Goal: Task Accomplishment & Management: Manage account settings

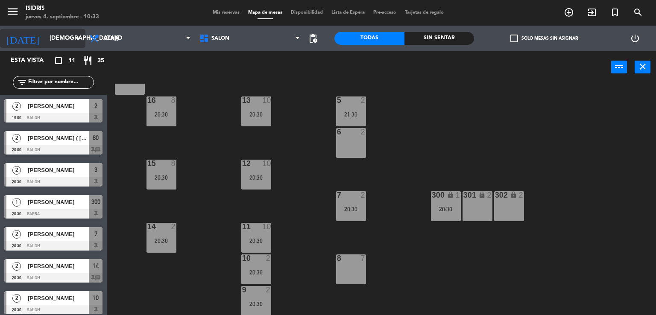
click at [45, 38] on input "[DEMOGRAPHIC_DATA][DATE]" at bounding box center [85, 38] width 81 height 15
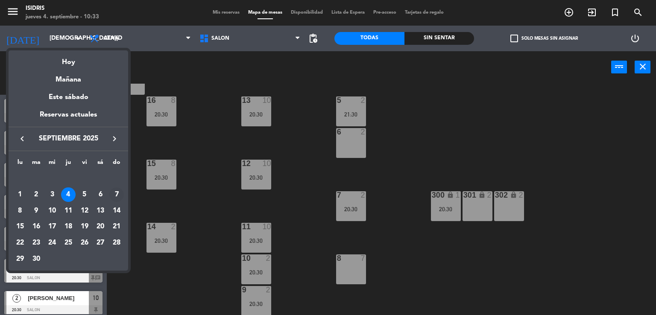
click at [114, 196] on div "7" at bounding box center [116, 194] width 15 height 15
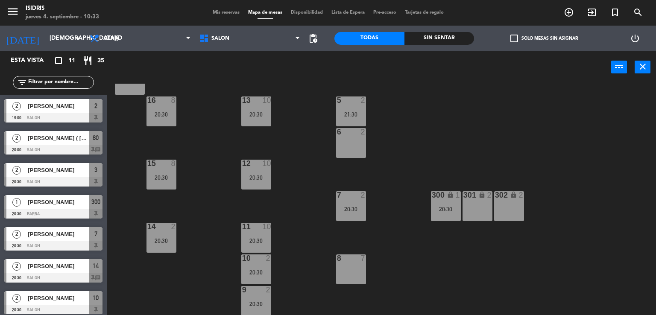
type input "[DATE]"
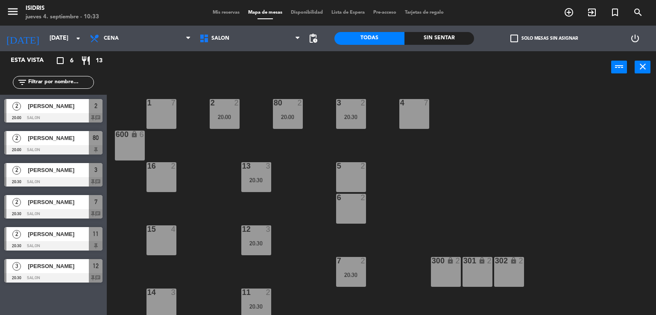
scroll to position [66, 0]
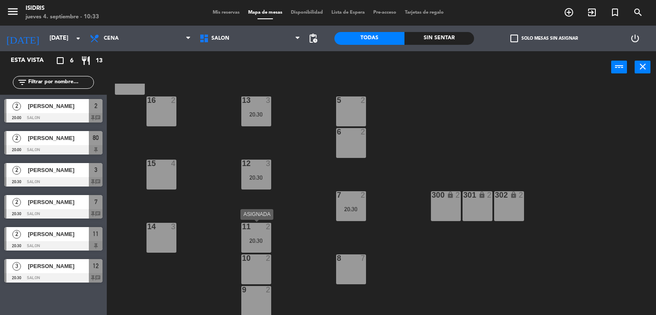
click at [258, 245] on div "11 2 20:30" at bounding box center [256, 238] width 30 height 30
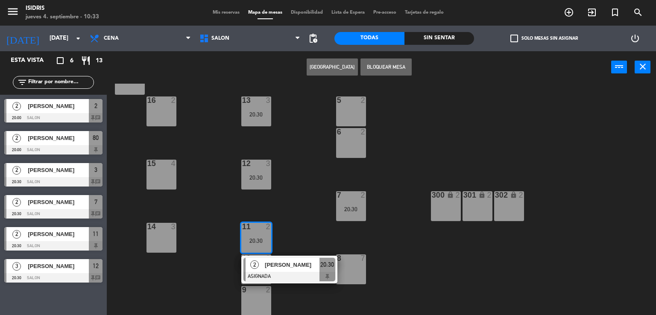
click at [165, 114] on div "16 2" at bounding box center [161, 112] width 30 height 30
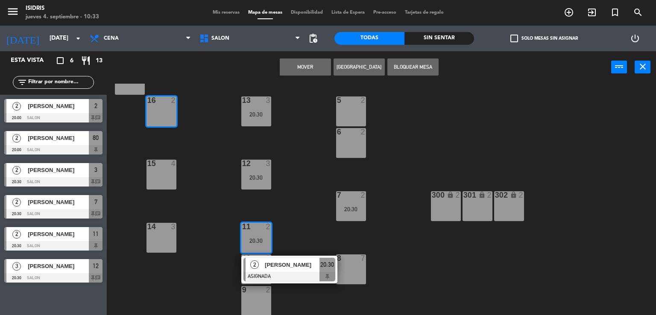
click at [313, 70] on button "Mover" at bounding box center [305, 67] width 51 height 17
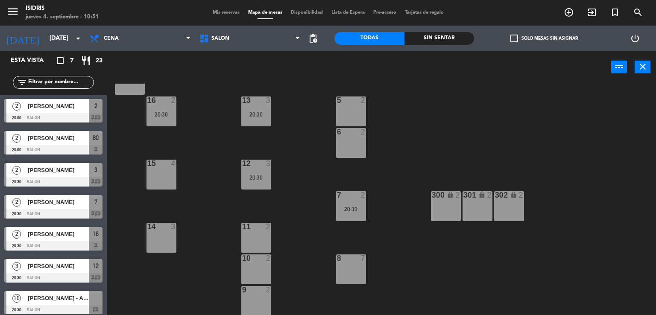
scroll to position [4, 0]
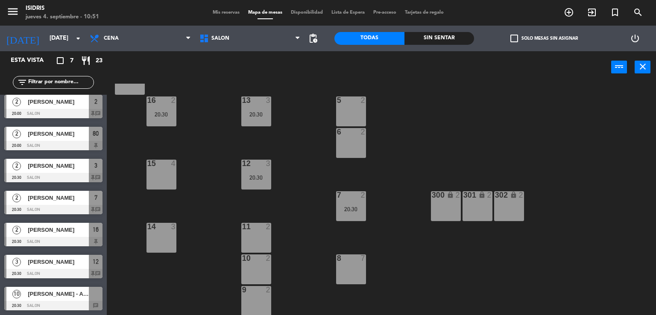
click at [56, 295] on span "[PERSON_NAME] - Asociación Mendocina de Anestesiología" at bounding box center [58, 294] width 61 height 9
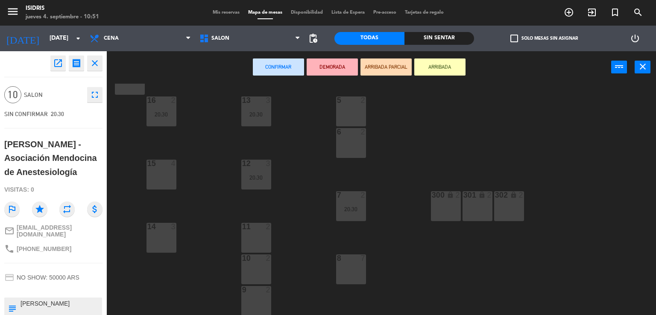
click at [91, 65] on icon "close" at bounding box center [95, 63] width 10 height 10
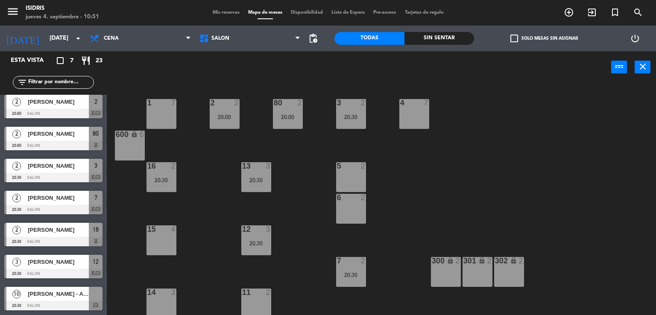
scroll to position [66, 0]
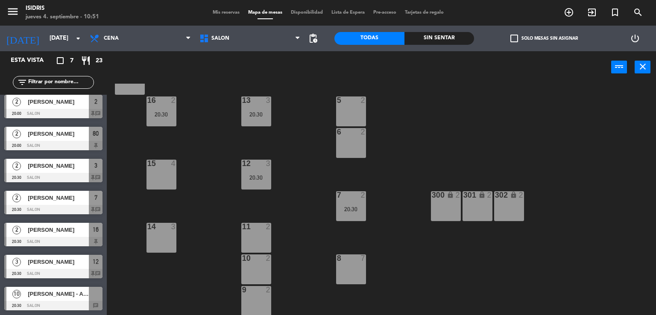
click at [175, 111] on div "20:30" at bounding box center [161, 114] width 30 height 6
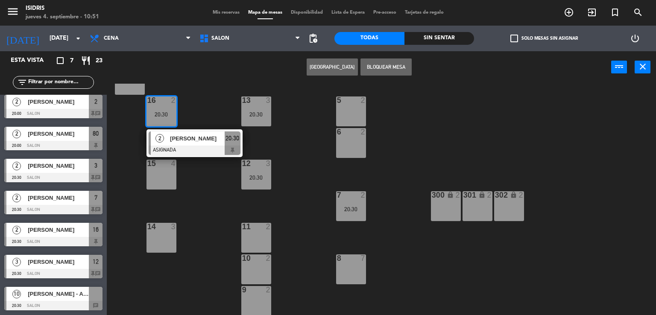
click at [348, 124] on div "5 2" at bounding box center [351, 112] width 30 height 30
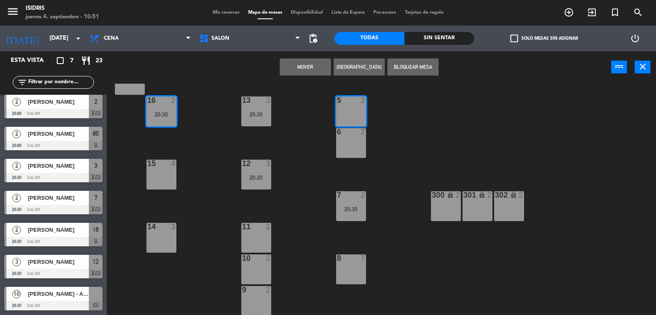
click at [316, 71] on button "Mover" at bounding box center [305, 67] width 51 height 17
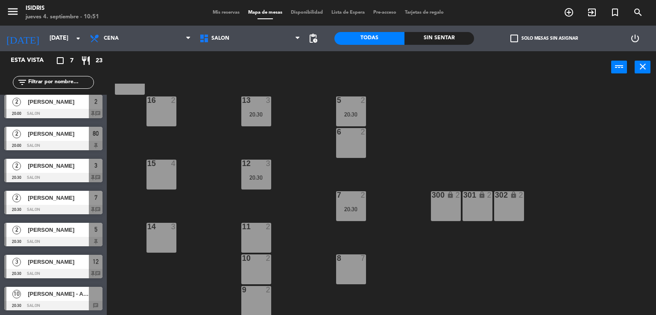
click at [38, 305] on div at bounding box center [53, 305] width 98 height 9
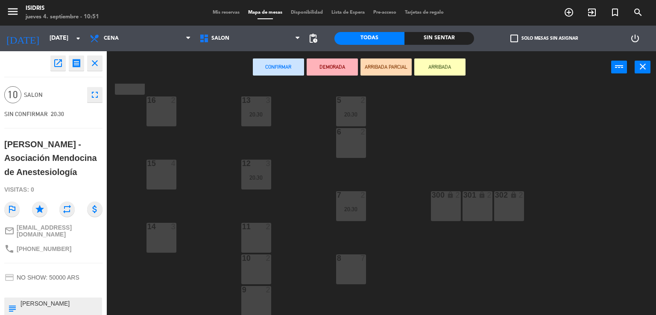
click at [164, 125] on div "16 2" at bounding box center [161, 112] width 30 height 30
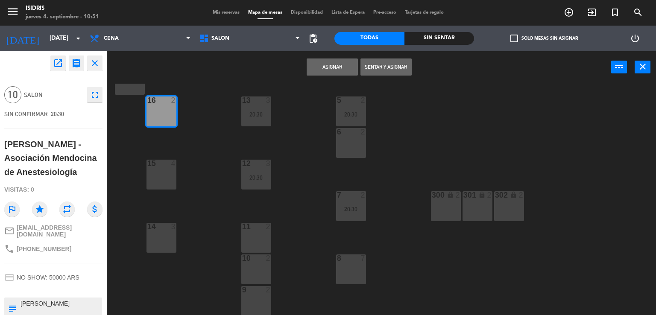
click at [163, 173] on div "15 4" at bounding box center [161, 175] width 30 height 30
click at [164, 234] on div "14 3" at bounding box center [161, 238] width 30 height 30
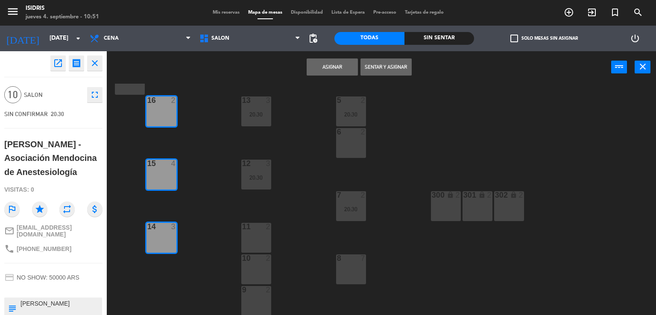
click at [331, 70] on button "Asignar" at bounding box center [332, 67] width 51 height 17
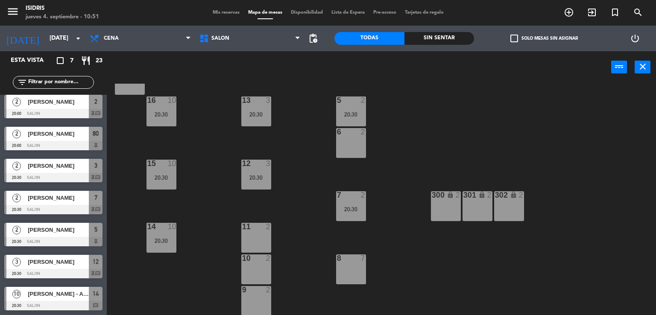
scroll to position [0, 0]
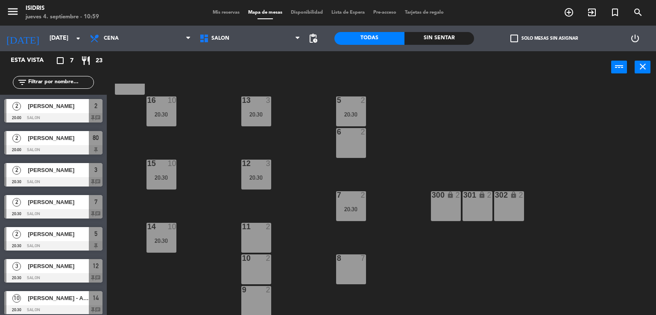
click at [217, 12] on span "Mis reservas" at bounding box center [225, 12] width 35 height 5
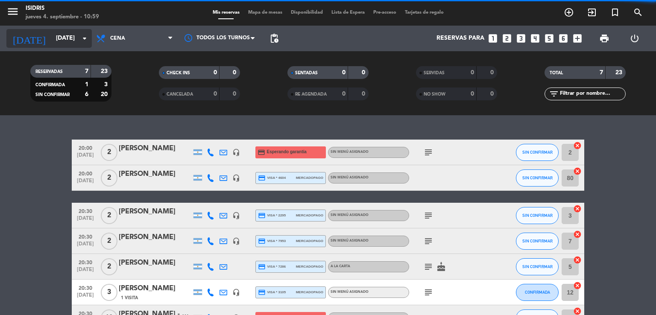
click at [65, 42] on input "[DATE]" at bounding box center [92, 38] width 81 height 15
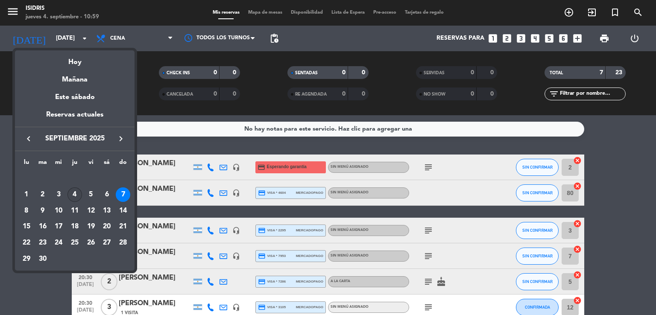
click at [73, 198] on div "4" at bounding box center [74, 194] width 15 height 15
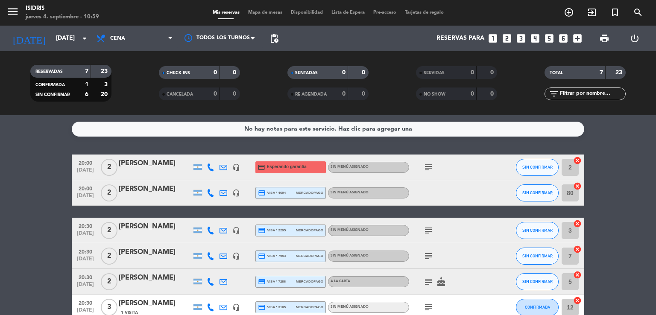
type input "[DEMOGRAPHIC_DATA][DATE]"
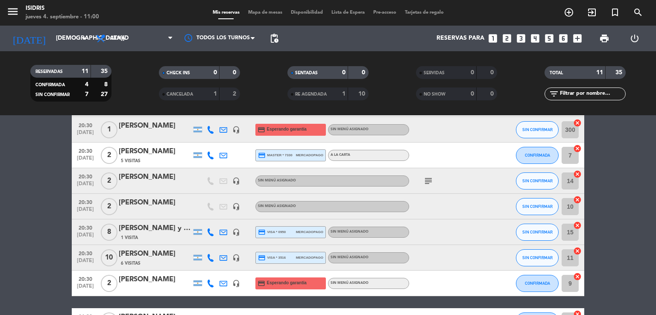
scroll to position [132, 0]
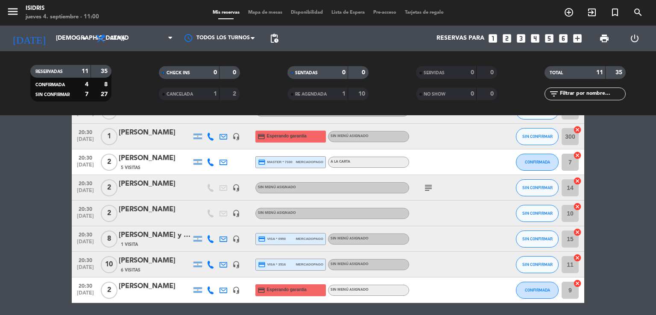
click at [178, 193] on div at bounding box center [155, 193] width 73 height 7
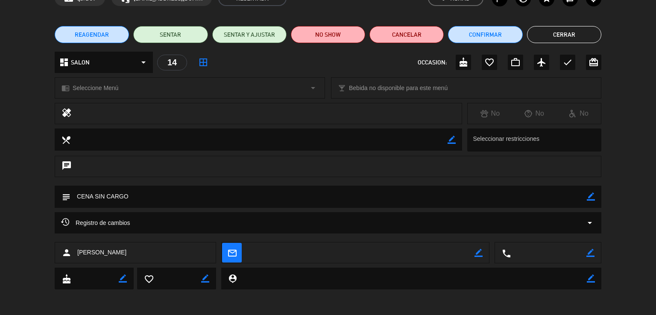
scroll to position [0, 0]
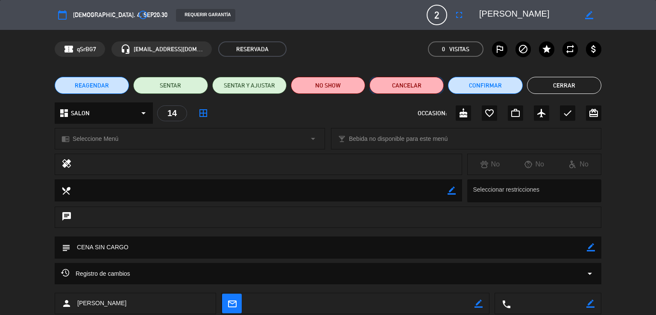
click at [425, 91] on button "Cancelar" at bounding box center [406, 85] width 74 height 17
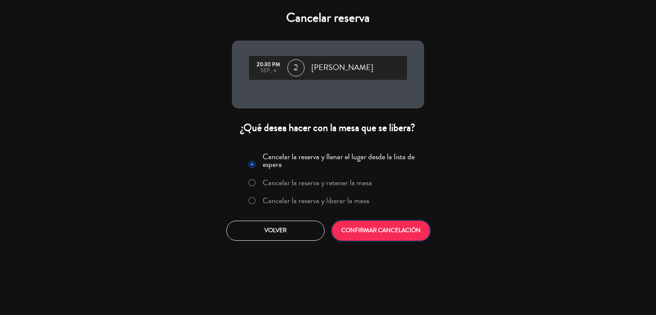
click at [381, 223] on button "CONFIRMAR CANCELACIÓN" at bounding box center [381, 231] width 98 height 20
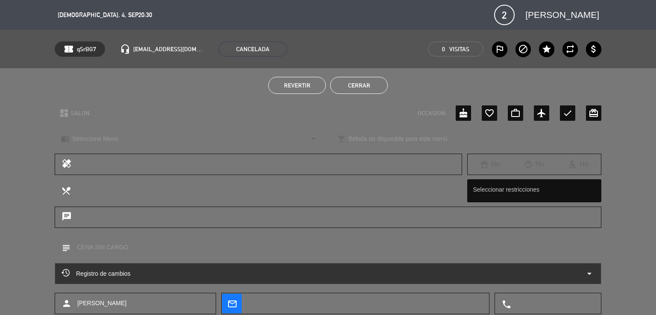
click at [372, 82] on button "Cerrar" at bounding box center [359, 85] width 58 height 17
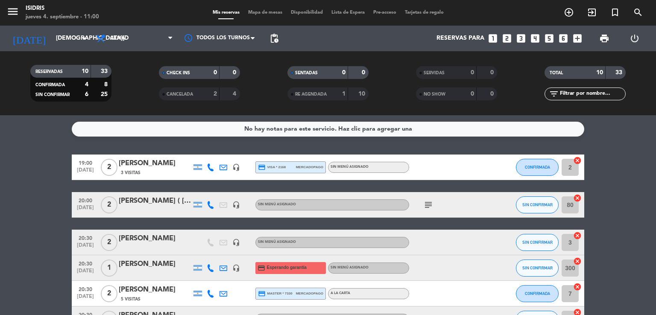
click at [157, 207] on div at bounding box center [155, 210] width 73 height 7
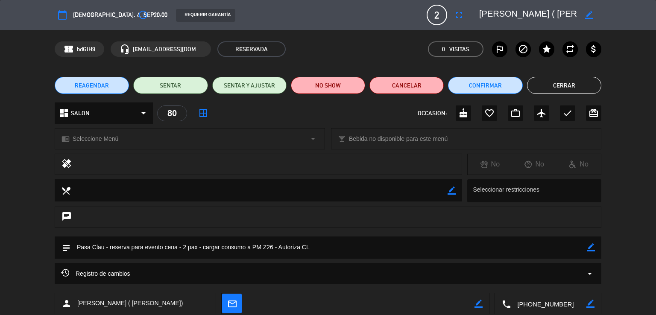
click at [584, 15] on div "border_color" at bounding box center [589, 14] width 24 height 15
click at [588, 16] on icon "border_color" at bounding box center [589, 15] width 8 height 8
type textarea "[PERSON_NAME] ( [PERSON_NAME]) y [PERSON_NAME]"
click at [460, 17] on icon "fullscreen" at bounding box center [459, 15] width 10 height 10
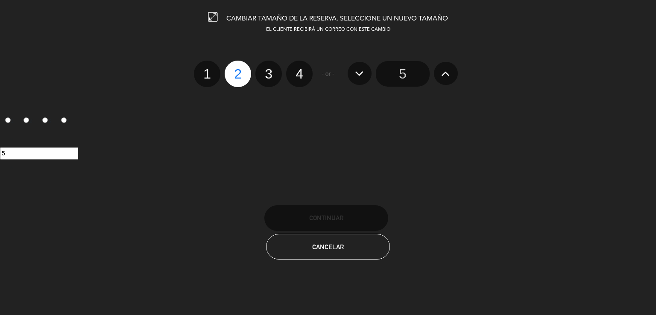
click at [299, 80] on label "4" at bounding box center [299, 74] width 26 height 26
click at [299, 69] on input "4" at bounding box center [299, 67] width 6 height 6
radio input "true"
radio input "false"
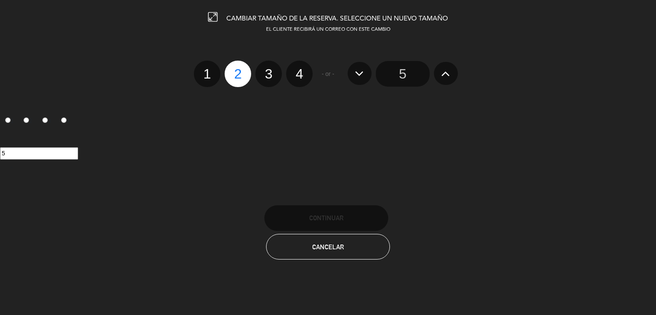
radio input "false"
radio input "true"
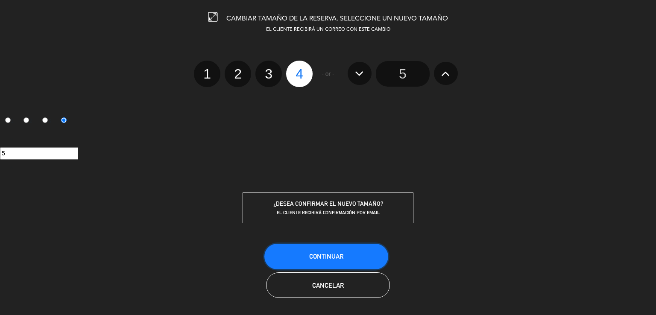
click at [325, 255] on span "Continuar" at bounding box center [326, 256] width 34 height 7
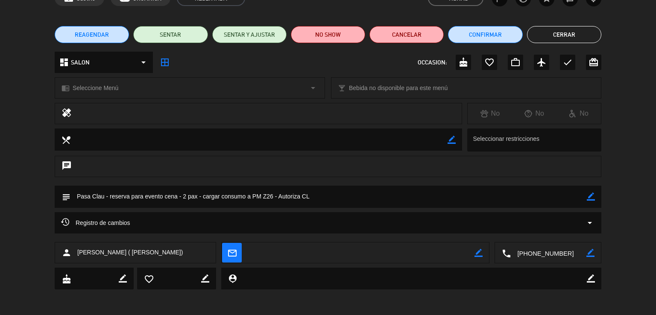
scroll to position [50, 0]
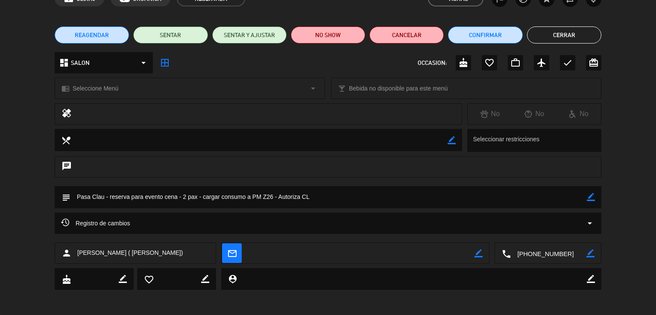
click at [595, 197] on icon "border_color" at bounding box center [591, 197] width 8 height 8
click at [185, 195] on textarea at bounding box center [328, 197] width 516 height 22
click at [335, 197] on textarea at bounding box center [328, 197] width 516 height 22
type textarea "Pasa Clau - reserva para evento cena - 4 pax - cargar consumo a PM Z26 - Autori…"
click at [593, 197] on icon at bounding box center [591, 197] width 8 height 8
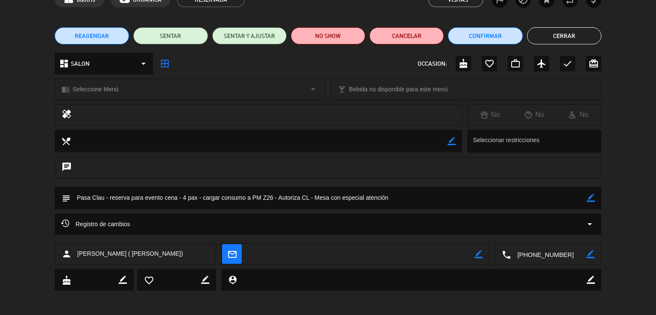
scroll to position [0, 0]
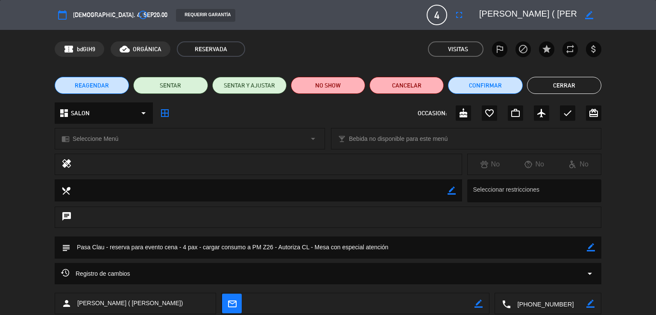
click at [583, 82] on button "Cerrar" at bounding box center [564, 85] width 74 height 17
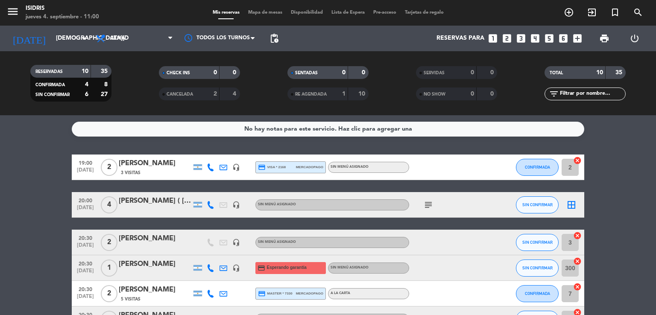
click at [263, 12] on span "Mapa de mesas" at bounding box center [265, 12] width 43 height 5
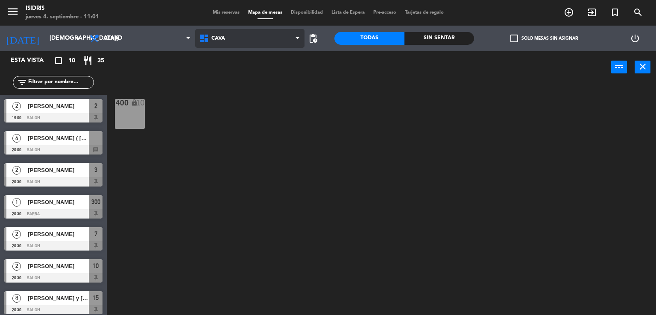
click at [216, 41] on span "CAVA" at bounding box center [250, 38] width 110 height 19
click at [210, 94] on ng-component "menu isidris [DATE] 4. septiembre - 11:01 Mis reservas Mapa de mesas Disponibil…" at bounding box center [328, 158] width 656 height 316
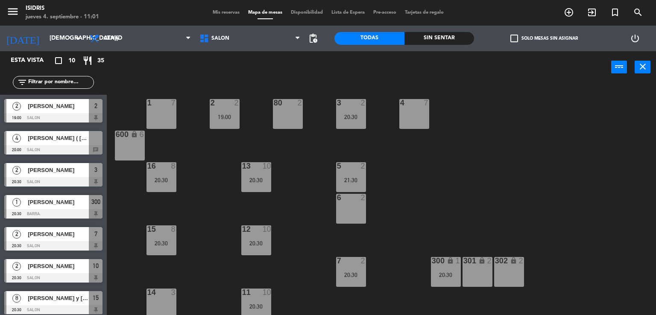
click at [75, 140] on span "[PERSON_NAME] ( [PERSON_NAME])" at bounding box center [58, 138] width 61 height 9
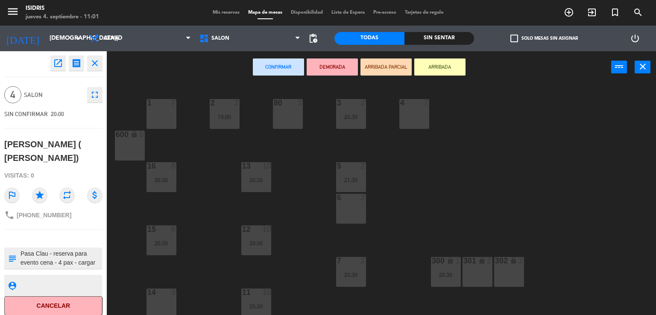
click at [157, 116] on div "1 7" at bounding box center [161, 114] width 30 height 30
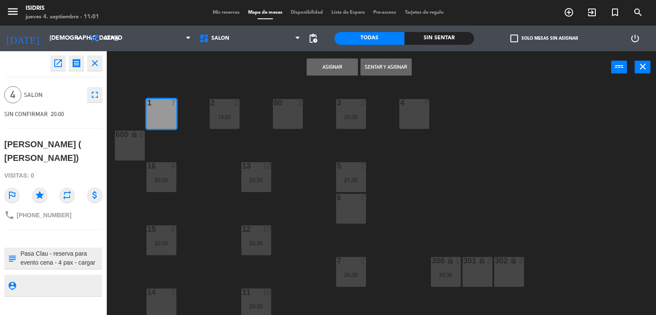
click at [325, 71] on button "Asignar" at bounding box center [332, 67] width 51 height 17
